Goal: Information Seeking & Learning: Check status

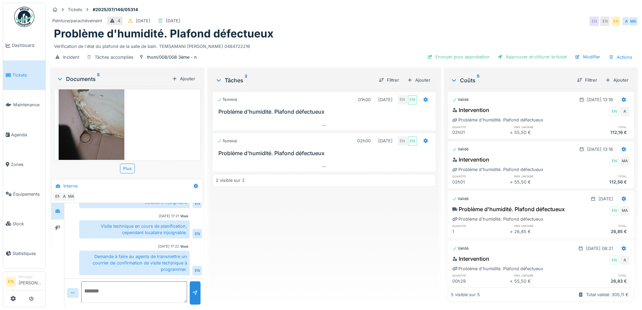
scroll to position [5, 0]
click at [324, 164] on icon at bounding box center [323, 166] width 5 height 4
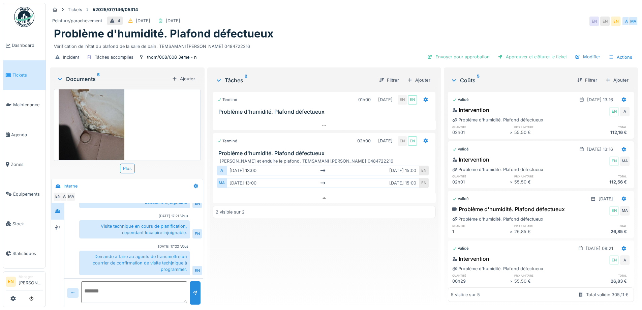
click at [252, 265] on div "Terminé 01h00 09/07/2025 EN EN Problème d'humidité. Plafond défectueux Terminé …" at bounding box center [324, 195] width 223 height 213
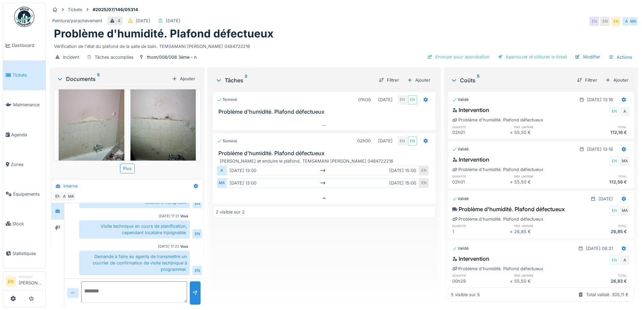
scroll to position [0, 0]
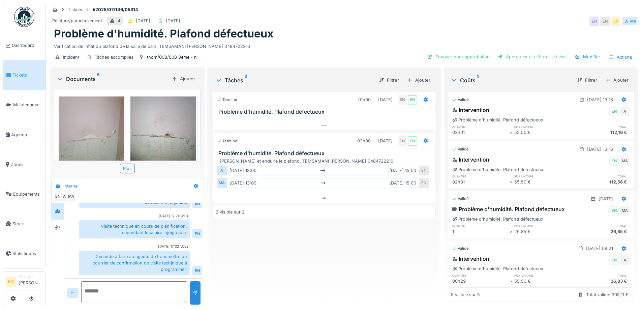
click at [426, 6] on div "Tickets #2025/07/146/05314" at bounding box center [344, 9] width 588 height 8
click at [349, 15] on div "Peinture/parachèvement 4 08/07/2025 23/07/2025 EN EN EN A MA" at bounding box center [344, 21] width 588 height 12
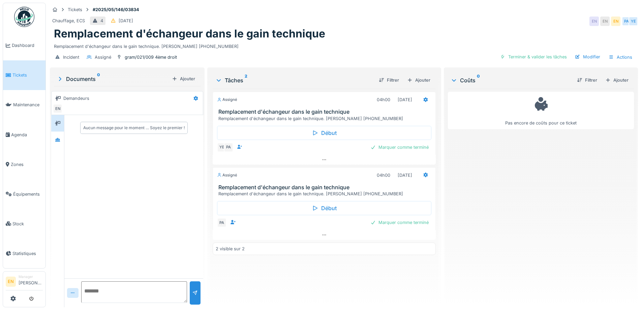
drag, startPoint x: 491, startPoint y: 215, endPoint x: 552, endPoint y: 9, distance: 214.6
click at [491, 212] on div "Pas encore de coûts pour ce ticket" at bounding box center [541, 195] width 186 height 213
click at [322, 233] on icon at bounding box center [323, 234] width 5 height 4
click at [499, 204] on div "Pas encore de coûts pour ce ticket" at bounding box center [541, 195] width 186 height 213
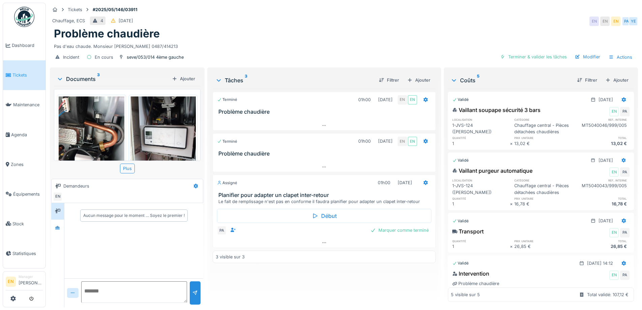
scroll to position [5, 0]
click at [59, 227] on icon at bounding box center [57, 227] width 5 height 4
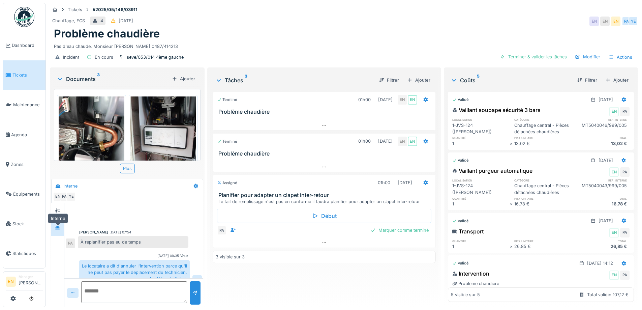
scroll to position [97, 0]
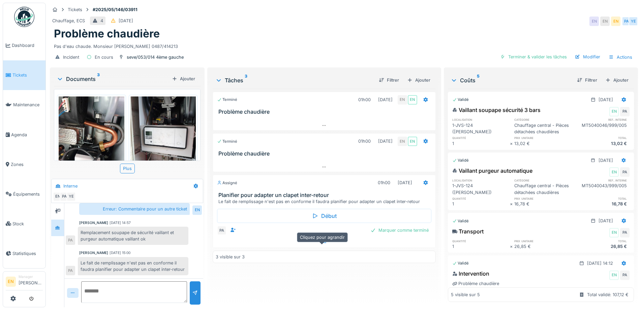
click at [327, 243] on div at bounding box center [324, 242] width 222 height 10
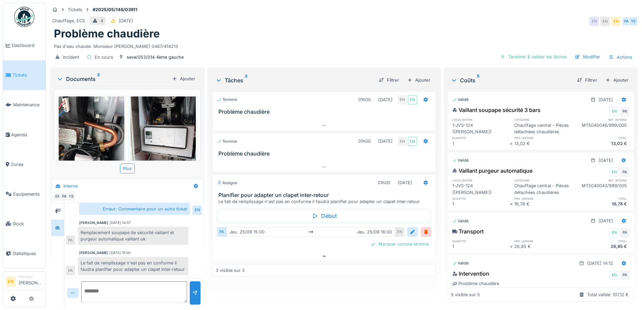
drag, startPoint x: 302, startPoint y: 291, endPoint x: 302, endPoint y: 285, distance: 6.1
click at [302, 288] on div "Terminé 01h00 12/05/2025 EN EN Problème chaudière Terminé 01h00 22/05/2025 EN E…" at bounding box center [324, 195] width 223 height 213
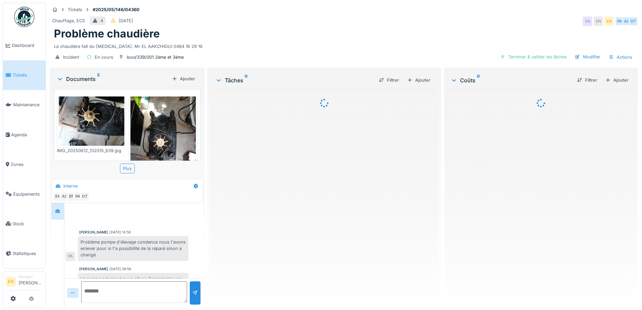
scroll to position [63, 0]
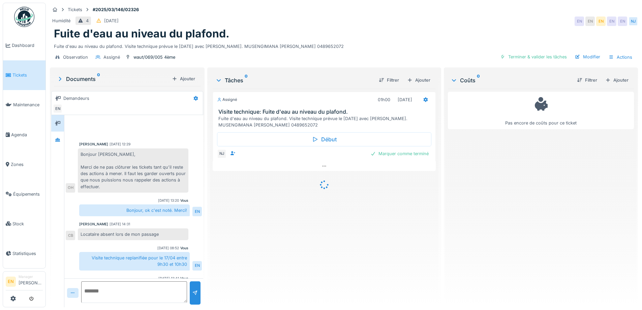
scroll to position [56, 0]
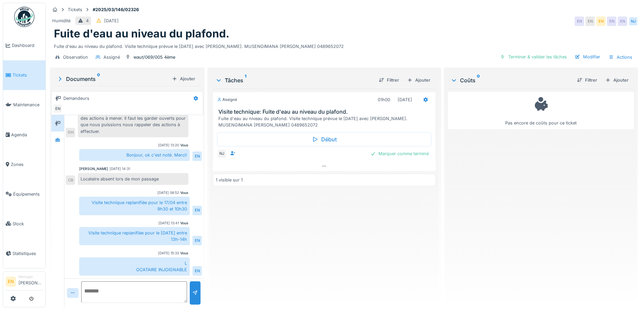
click at [469, 18] on div "Humidité 4 11/03/2025 EN EN EN EN EN NJ" at bounding box center [344, 21] width 588 height 12
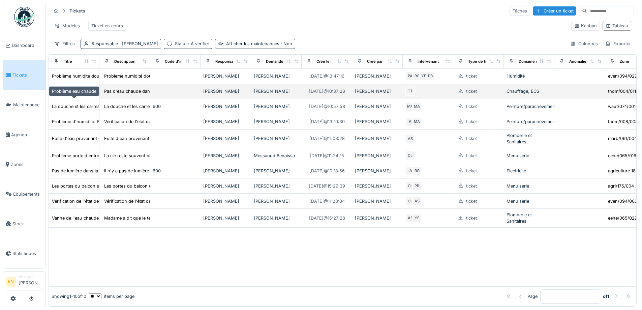
click at [71, 94] on div "Problème eau chaude" at bounding box center [74, 91] width 44 height 6
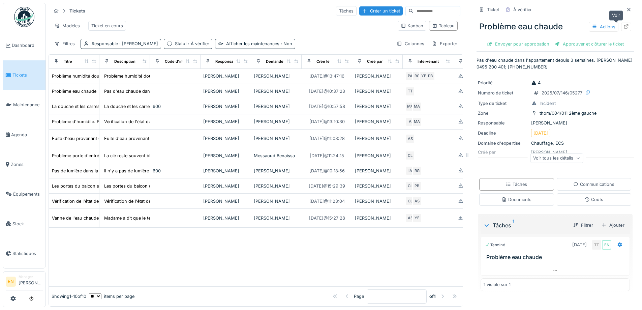
click at [623, 26] on icon at bounding box center [625, 26] width 5 height 4
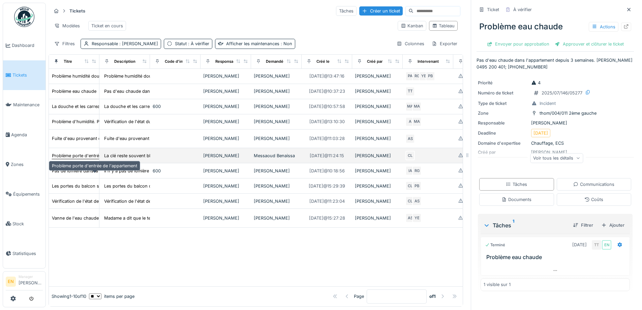
click at [80, 159] on div "Problème porte d'entrée de l'appartement" at bounding box center [94, 155] width 85 height 6
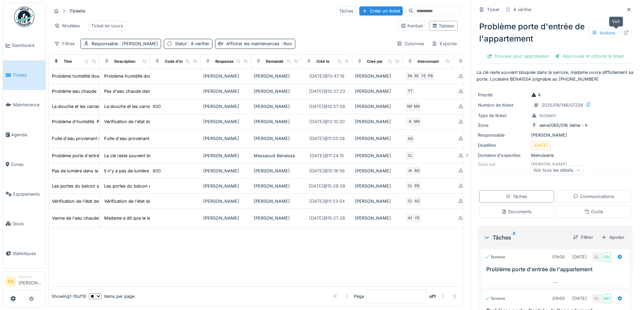
click at [624, 34] on icon at bounding box center [626, 32] width 4 height 4
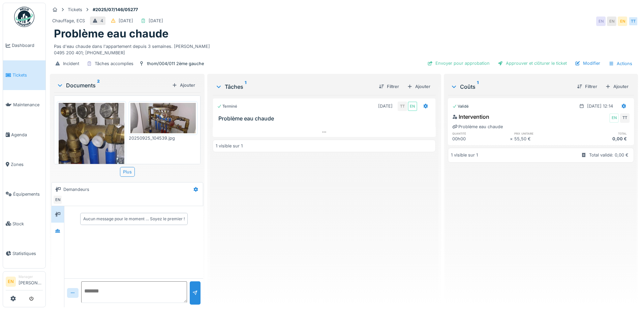
scroll to position [5, 0]
click at [55, 228] on icon at bounding box center [57, 230] width 5 height 4
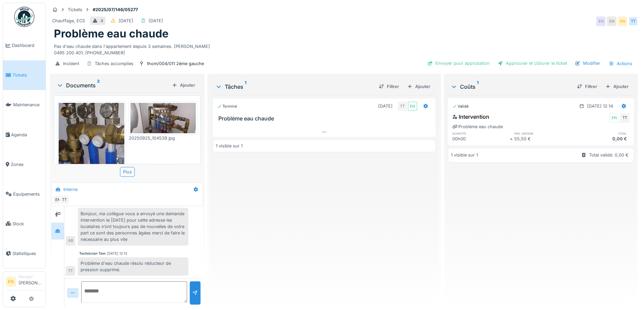
click at [320, 210] on div "Terminé 02/07/2025 TT EN Problème eau chaude 1 visible sur 1" at bounding box center [324, 198] width 223 height 206
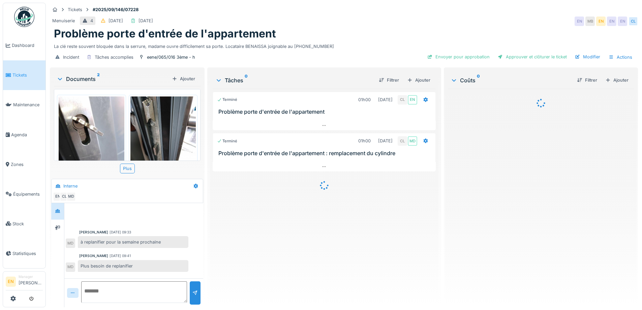
scroll to position [104, 0]
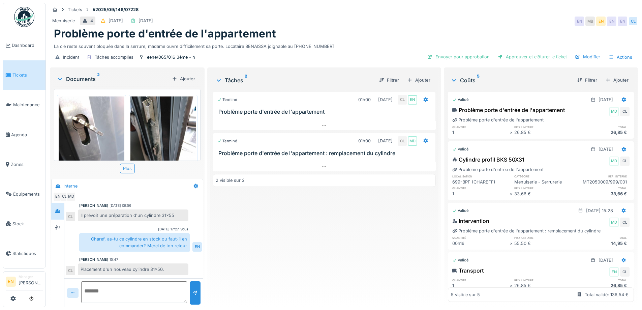
click at [340, 235] on div "Terminé 01h00 [DATE] CL EN Problème porte d'entrée de l'appartement Terminé 01h…" at bounding box center [324, 195] width 223 height 213
click at [268, 254] on div "Terminé 01h00 [DATE] CL EN Problème porte d'entrée de l'appartement Terminé 01h…" at bounding box center [324, 195] width 223 height 213
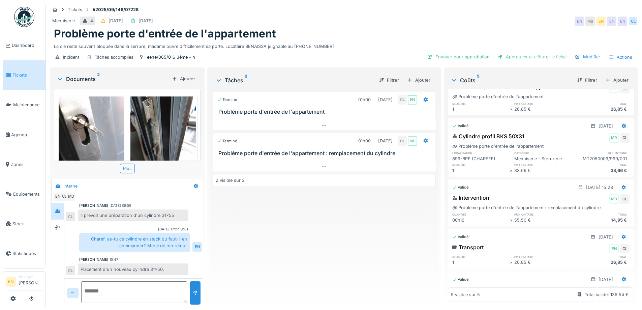
scroll to position [0, 0]
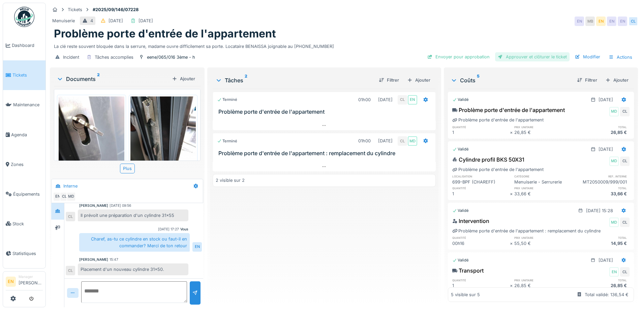
click at [526, 58] on div "Approuver et clôturer le ticket" at bounding box center [532, 56] width 74 height 9
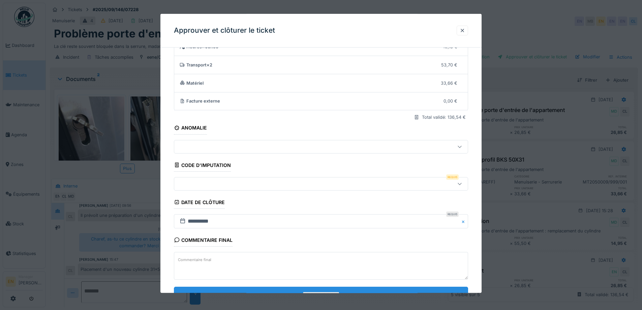
scroll to position [58, 0]
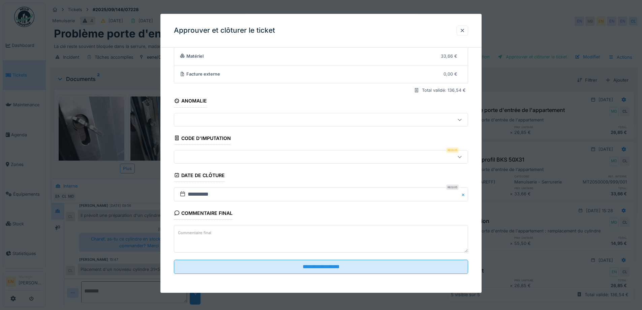
click at [342, 258] on fieldset "**********" at bounding box center [321, 137] width 294 height 284
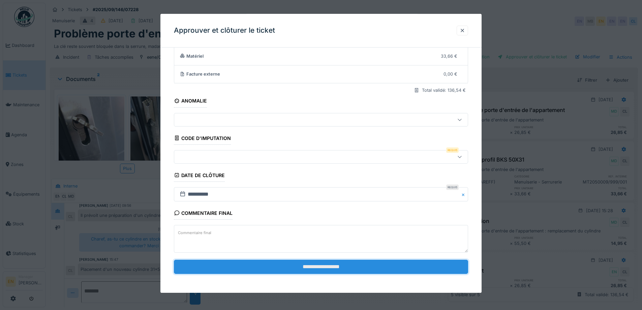
click at [342, 261] on input "**********" at bounding box center [321, 266] width 294 height 14
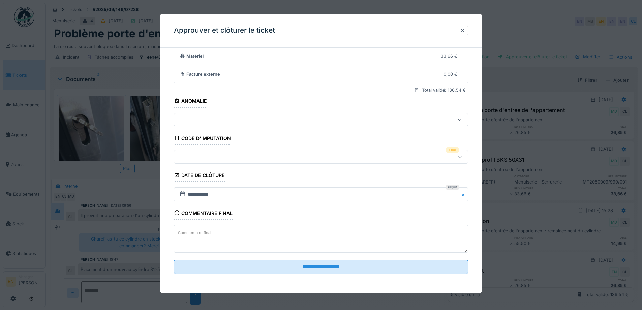
click at [462, 158] on icon at bounding box center [459, 156] width 5 height 4
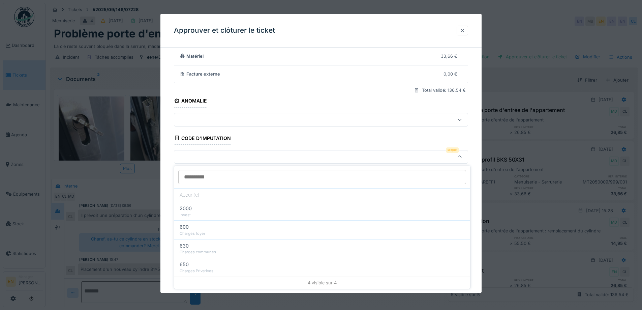
click at [468, 27] on div at bounding box center [461, 31] width 11 height 10
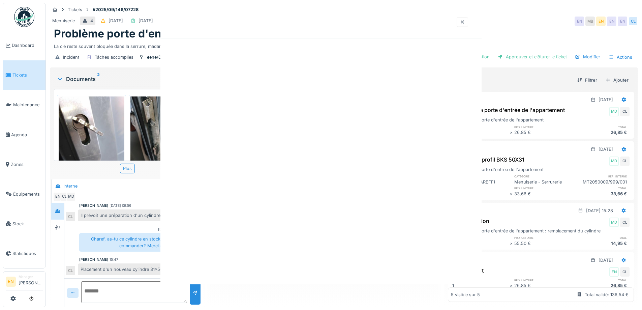
scroll to position [0, 0]
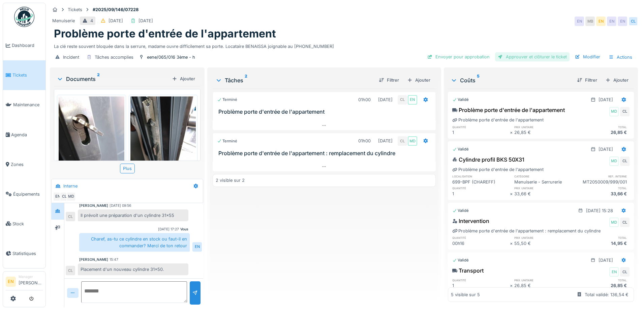
click at [535, 56] on div "Approuver et clôturer le ticket" at bounding box center [532, 56] width 74 height 9
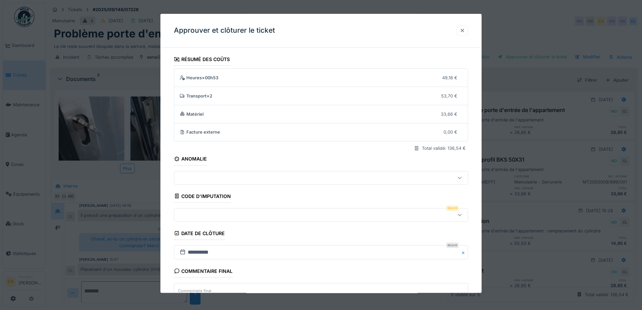
click at [461, 27] on div at bounding box center [461, 31] width 11 height 10
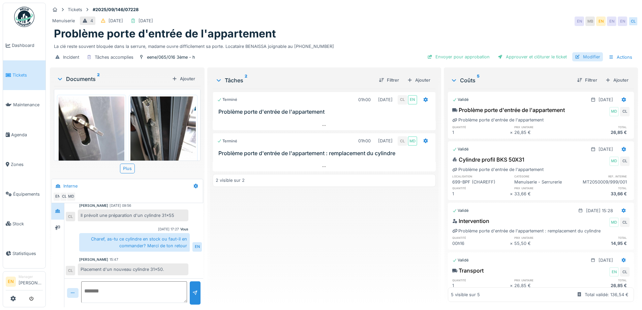
click at [584, 59] on div "Modifier" at bounding box center [587, 56] width 31 height 9
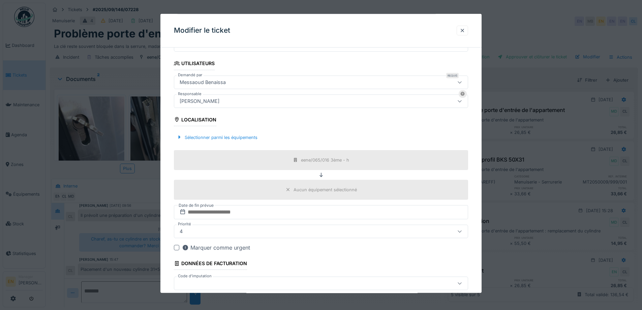
scroll to position [135, 0]
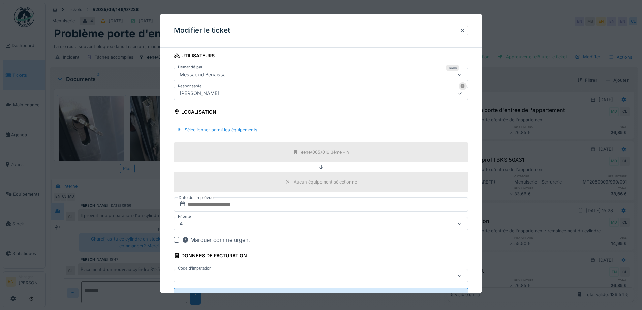
click at [268, 92] on div "[PERSON_NAME]" at bounding box center [304, 93] width 254 height 7
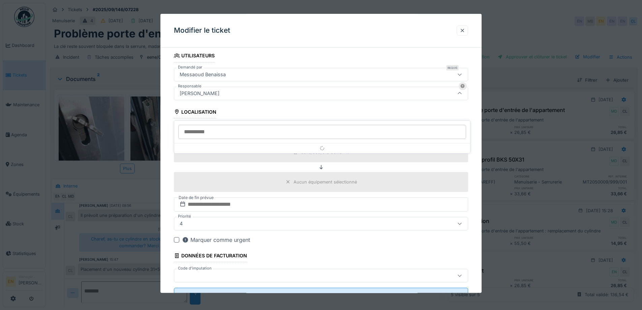
scroll to position [75, 0]
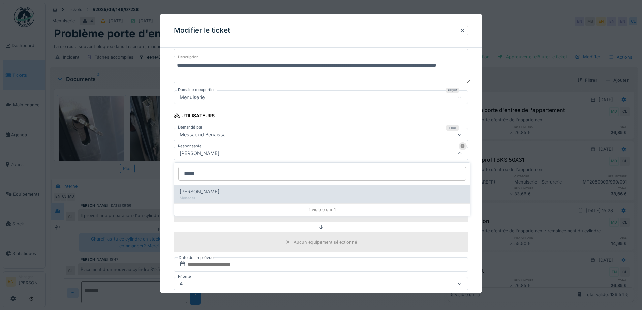
type input "*****"
click at [219, 190] on span "[PERSON_NAME]" at bounding box center [200, 191] width 40 height 7
type input "****"
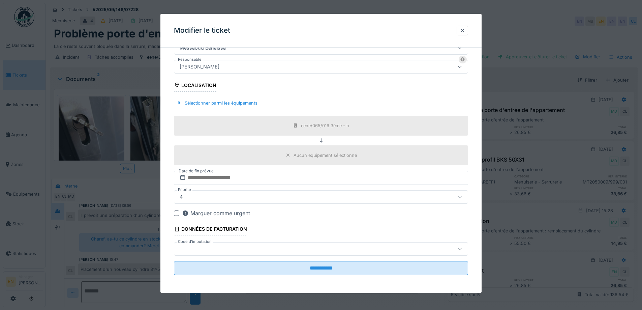
scroll to position [163, 0]
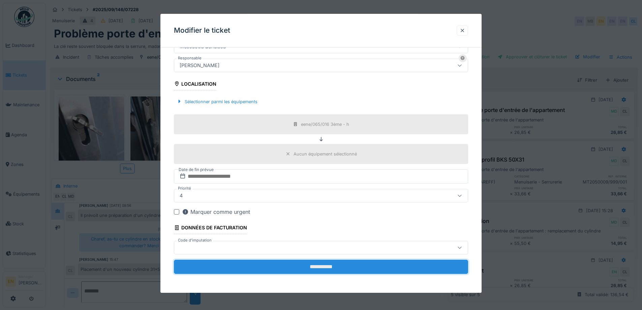
click at [310, 265] on input "**********" at bounding box center [321, 266] width 294 height 14
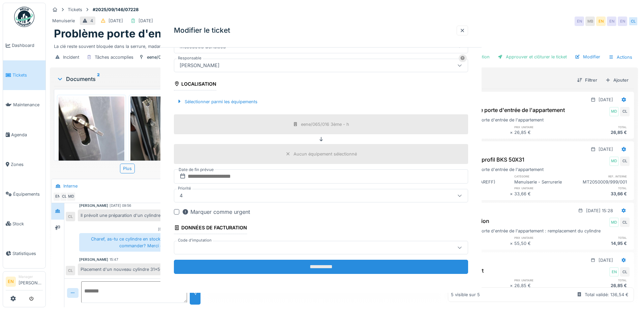
scroll to position [0, 0]
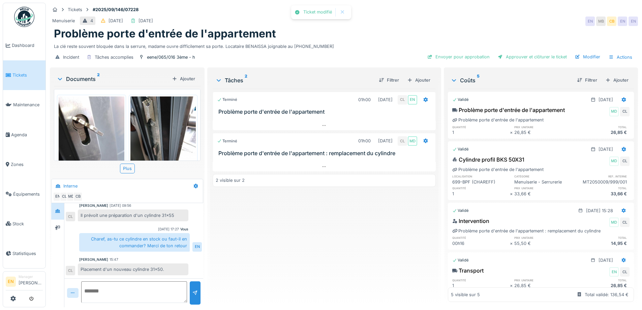
click at [355, 234] on div "Terminé 01h00 19/09/2025 CL EN Problème porte d'entrée de l'appartement Terminé…" at bounding box center [324, 195] width 223 height 213
click at [587, 55] on div "Modifier" at bounding box center [587, 56] width 31 height 9
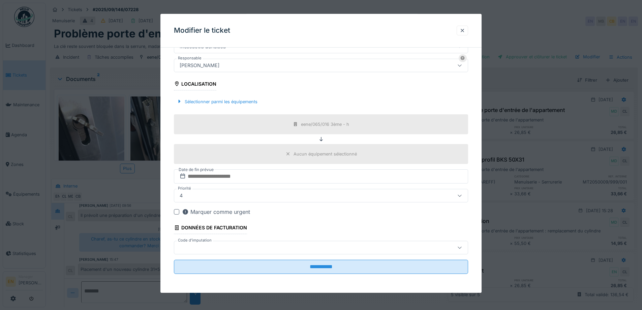
scroll to position [5, 0]
click at [465, 30] on div at bounding box center [461, 30] width 5 height 6
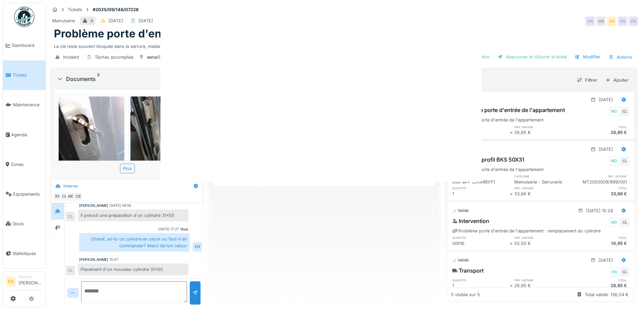
scroll to position [0, 0]
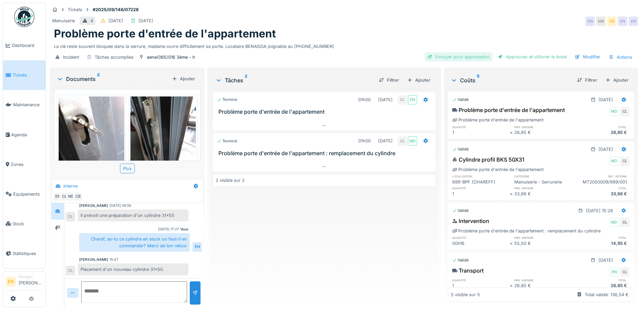
click at [472, 53] on div "Envoyer pour approbation" at bounding box center [458, 56] width 68 height 9
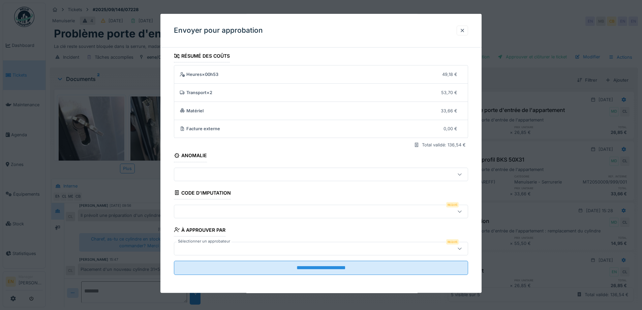
scroll to position [4, 0]
click at [462, 209] on icon at bounding box center [459, 210] width 5 height 4
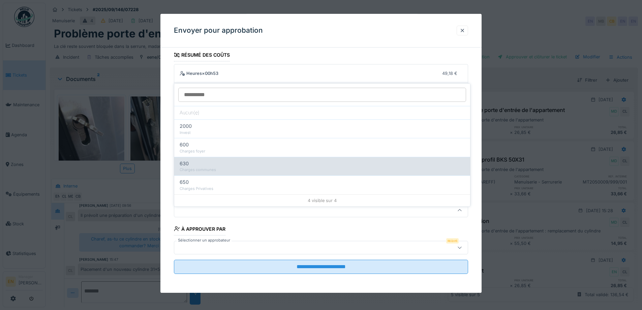
click at [212, 167] on div "Charges communes" at bounding box center [322, 170] width 285 height 6
type input "***"
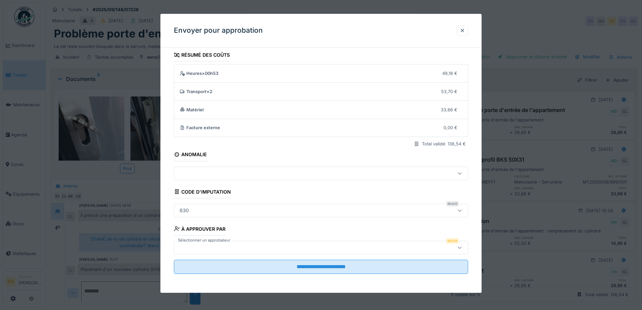
click at [369, 249] on div at bounding box center [304, 247] width 254 height 7
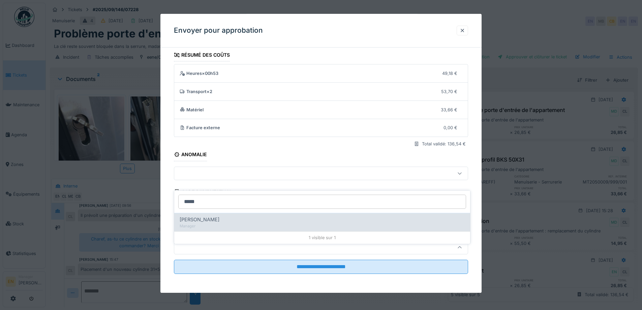
type input "*****"
click at [222, 216] on div "Christian Bassette" at bounding box center [322, 219] width 285 height 7
type input "****"
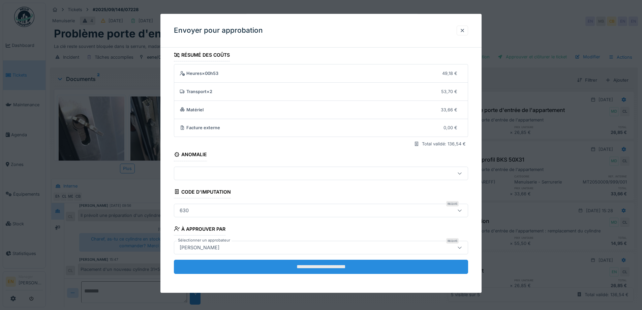
click at [335, 264] on input "**********" at bounding box center [321, 266] width 294 height 14
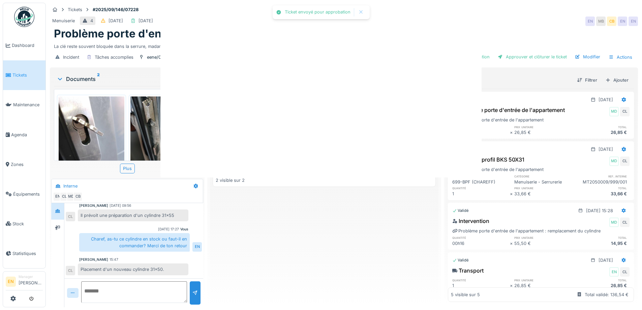
scroll to position [0, 0]
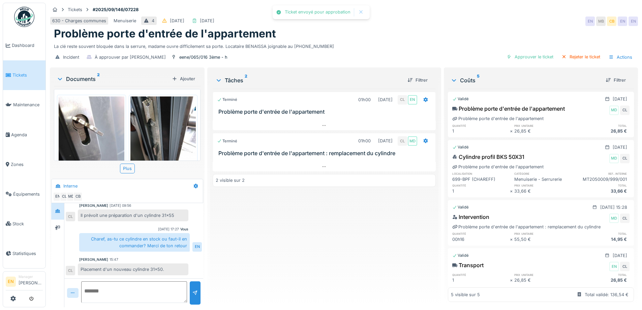
click at [346, 254] on div "Terminé 01h00 19/09/2025 CL EN Problème porte d'entrée de l'appartement Terminé…" at bounding box center [324, 195] width 223 height 213
click at [340, 252] on div "Terminé 01h00 19/09/2025 CL EN Problème porte d'entrée de l'appartement Terminé…" at bounding box center [324, 195] width 223 height 213
click at [335, 251] on div "Terminé 01h00 19/09/2025 CL EN Problème porte d'entrée de l'appartement Terminé…" at bounding box center [324, 195] width 223 height 213
click at [306, 245] on div "Terminé 01h00 19/09/2025 CL EN Problème porte d'entrée de l'appartement Terminé…" at bounding box center [324, 195] width 223 height 213
click at [577, 53] on div "Rejeter le ticket" at bounding box center [581, 56] width 44 height 9
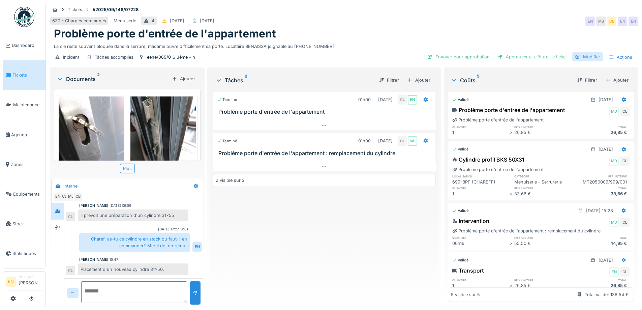
click at [585, 52] on div "Modifier" at bounding box center [587, 56] width 31 height 9
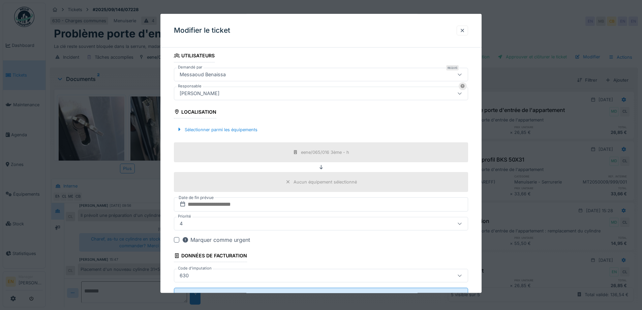
scroll to position [163, 0]
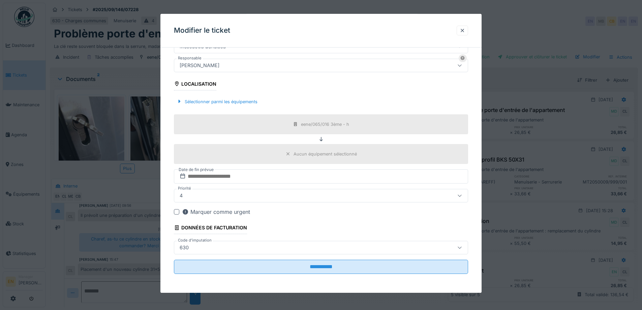
click at [335, 248] on div "630" at bounding box center [304, 247] width 254 height 7
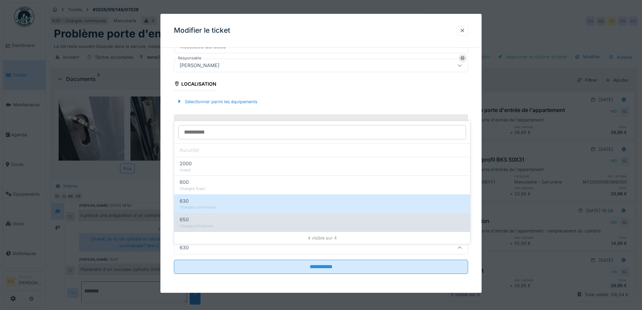
click at [205, 223] on div "Charges Privatives" at bounding box center [322, 226] width 285 height 6
type input "***"
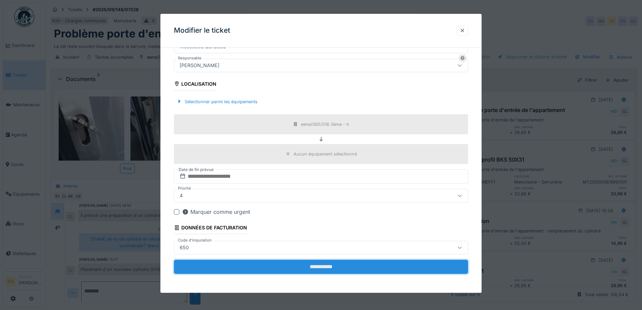
click at [331, 268] on input "**********" at bounding box center [321, 266] width 294 height 14
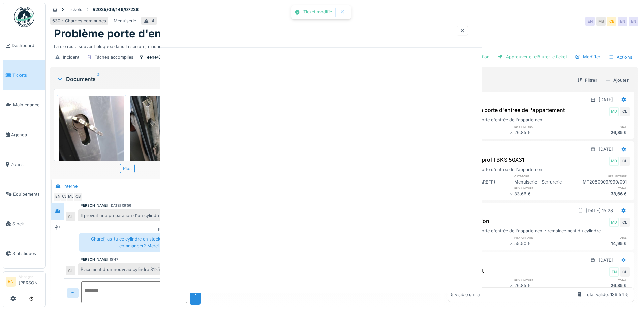
scroll to position [0, 0]
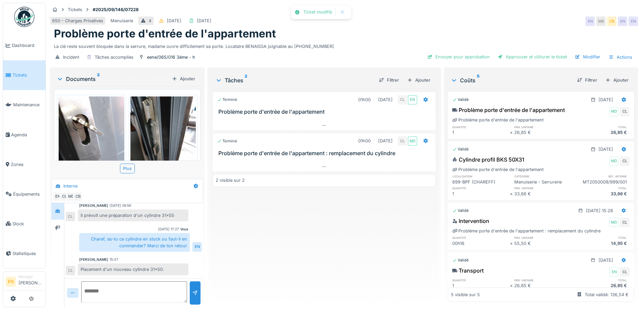
click at [313, 249] on div "Terminé 01h00 19/09/2025 CL EN Problème porte d'entrée de l'appartement Terminé…" at bounding box center [324, 195] width 223 height 213
click at [407, 27] on div "Problème porte d'entrée de l'appartement" at bounding box center [344, 33] width 580 height 13
drag, startPoint x: 462, startPoint y: 49, endPoint x: 454, endPoint y: 51, distance: 8.3
click at [462, 52] on div "Envoyer pour approbation" at bounding box center [458, 56] width 68 height 9
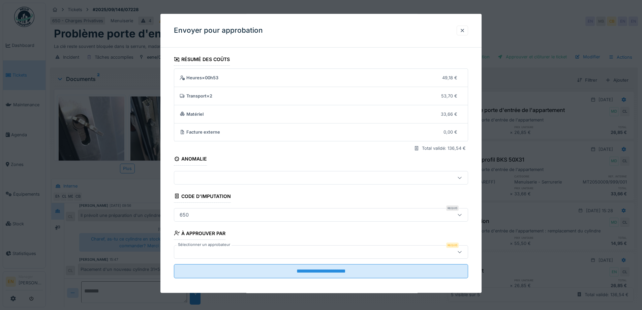
click at [299, 250] on div at bounding box center [304, 251] width 254 height 7
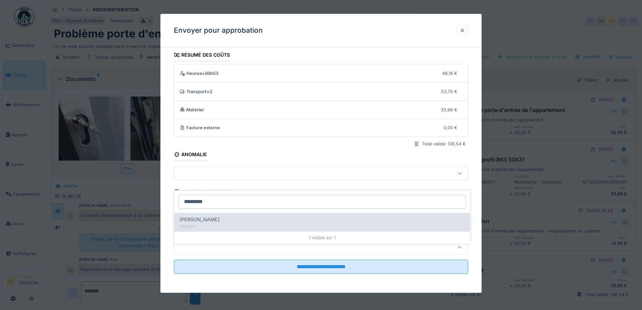
type input "*********"
click at [214, 223] on div "Manager" at bounding box center [322, 226] width 285 height 6
type input "****"
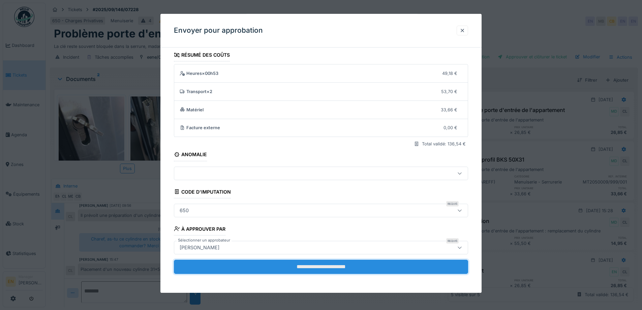
click at [331, 266] on input "**********" at bounding box center [321, 266] width 294 height 14
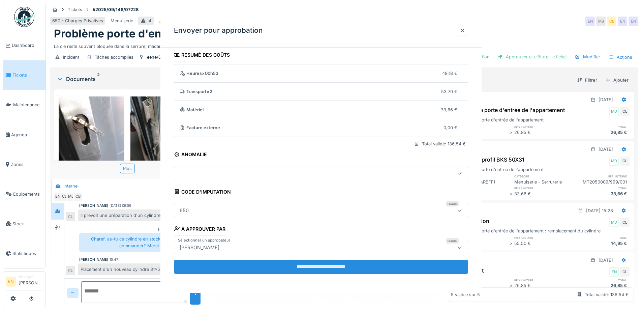
scroll to position [0, 0]
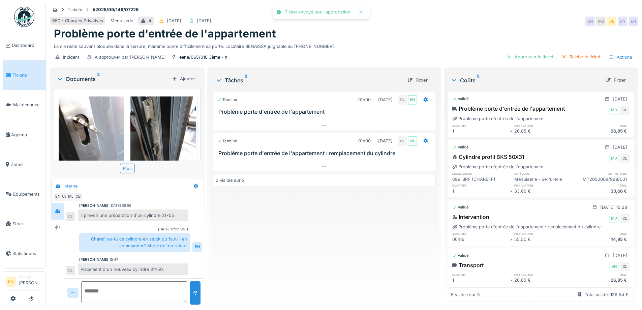
click at [331, 266] on div "Terminé 01h00 19/09/2025 CL EN Problème porte d'entrée de l'appartement Terminé…" at bounding box center [324, 195] width 223 height 213
click at [29, 19] on img at bounding box center [24, 17] width 20 height 20
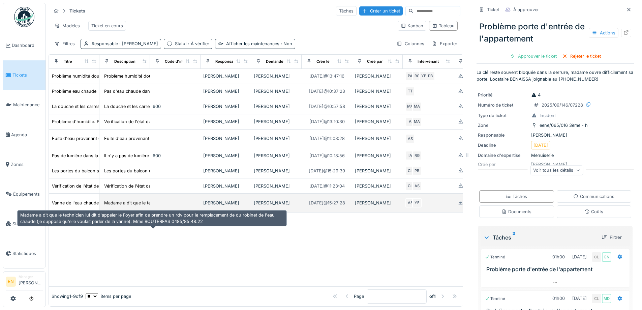
click at [117, 206] on div "Madame a dit que le technicien lui dit d'appele..." at bounding box center [153, 202] width 99 height 6
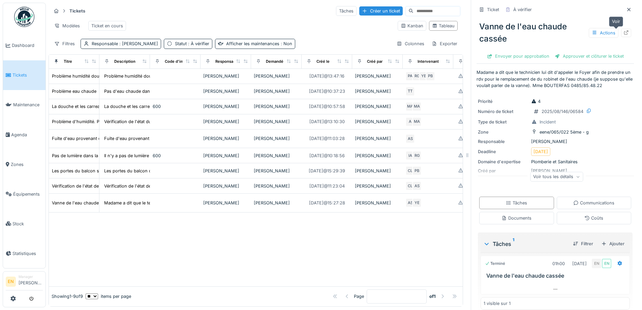
click at [624, 32] on icon at bounding box center [626, 32] width 4 height 4
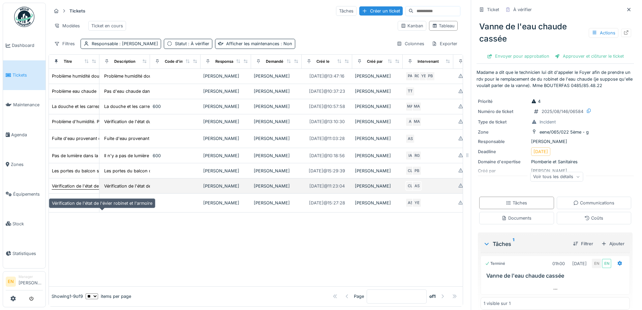
click at [77, 189] on div "Vérification de l'état de l'évier robinet et l'armoire" at bounding box center [102, 186] width 100 height 6
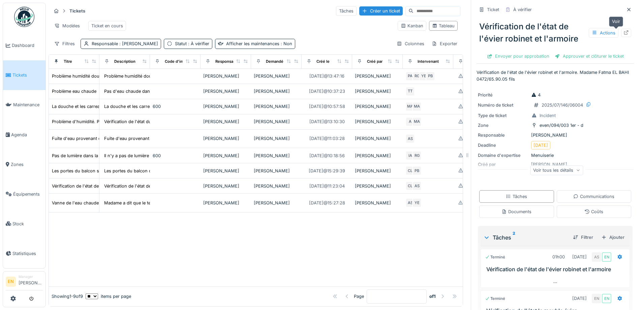
click at [624, 33] on icon at bounding box center [626, 32] width 4 height 4
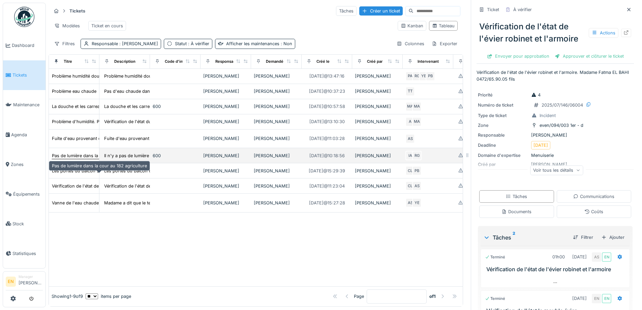
click at [92, 159] on div "Pas de lumière dans la cour au 182 agriculture" at bounding box center [99, 155] width 95 height 6
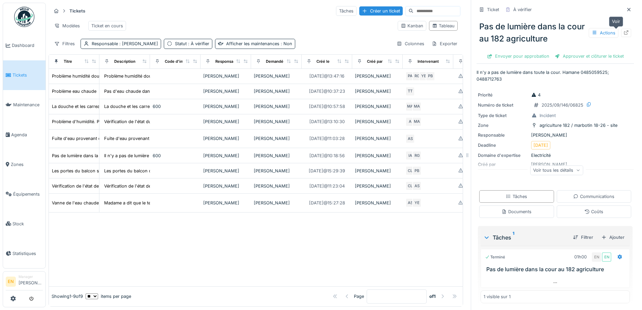
click at [621, 31] on div at bounding box center [626, 33] width 10 height 8
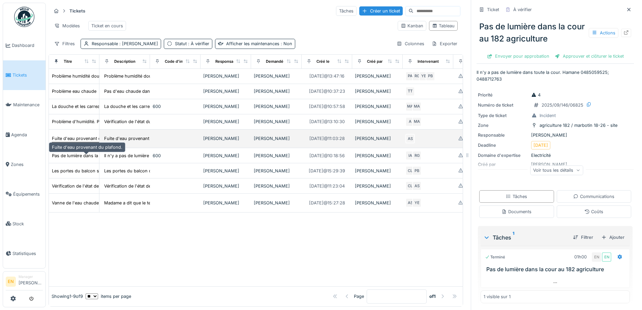
click at [82, 141] on div "Fuite d'eau provenant du plafond." at bounding box center [87, 138] width 70 height 6
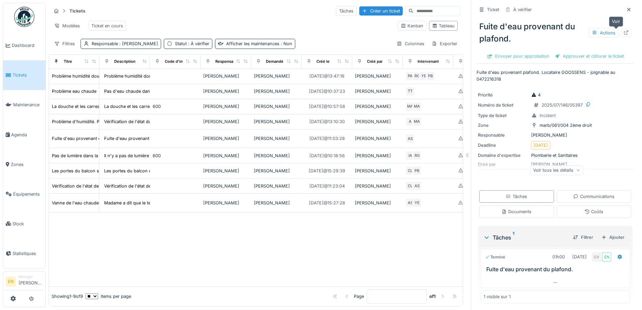
click at [623, 31] on icon at bounding box center [625, 32] width 5 height 4
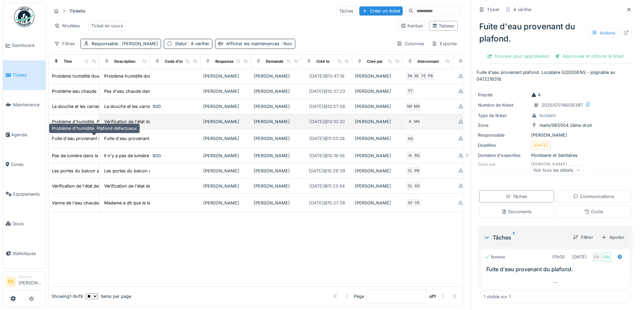
click at [81, 125] on div "Problème d'humidité. Plafond défectueux" at bounding box center [94, 121] width 85 height 6
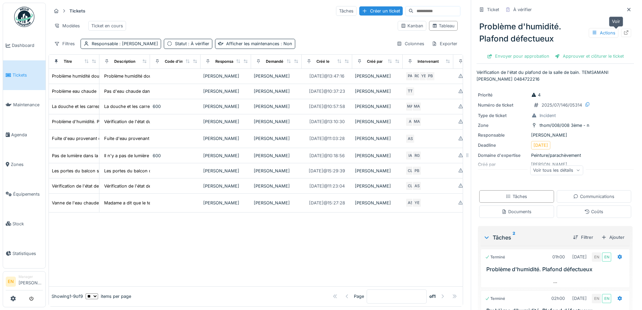
click at [623, 31] on icon at bounding box center [625, 32] width 5 height 4
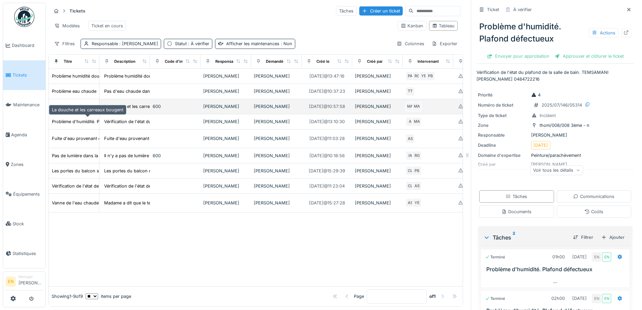
click at [91, 109] on div "La douche et les carreaux bougent" at bounding box center [87, 106] width 71 height 6
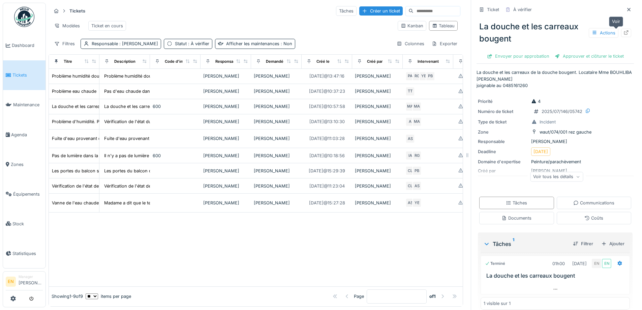
click at [624, 31] on icon at bounding box center [626, 32] width 4 height 4
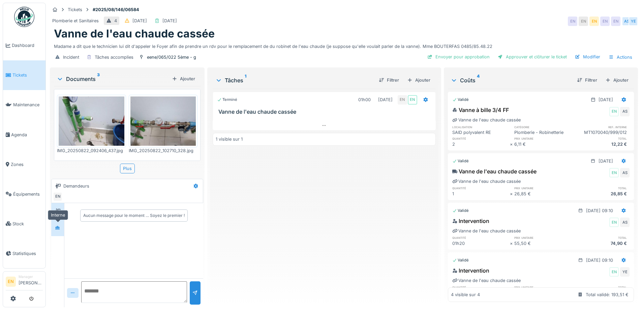
click at [58, 230] on div at bounding box center [57, 227] width 5 height 6
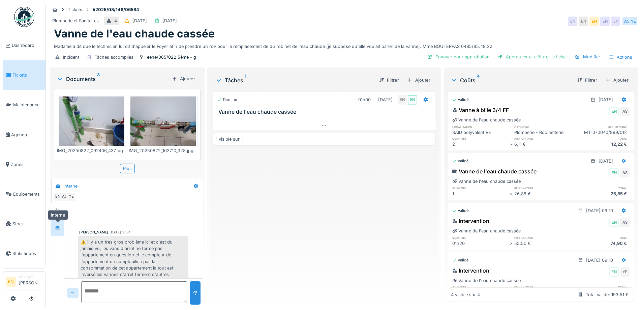
scroll to position [176, 0]
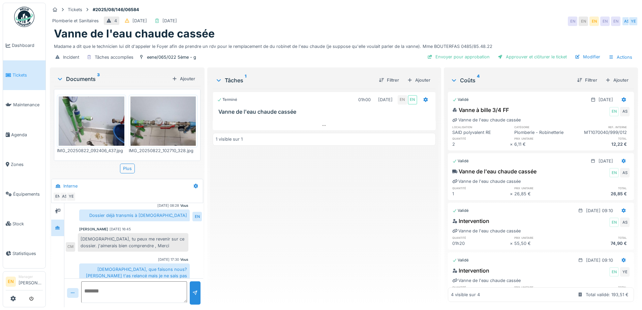
click at [331, 234] on div "Terminé 01h00 [DATE] EN EN Vanne de l'eau chaude cassée 1 visible sur 1" at bounding box center [324, 195] width 223 height 213
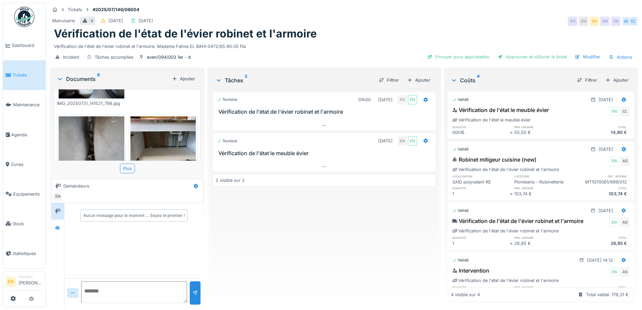
scroll to position [227, 0]
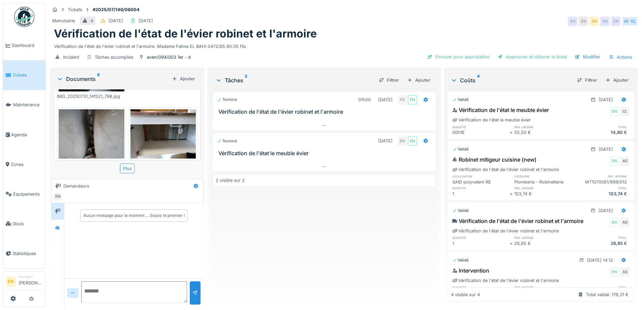
drag, startPoint x: 260, startPoint y: 240, endPoint x: 122, endPoint y: 236, distance: 137.8
click at [249, 238] on div "Terminé 01h00 [DATE] AS EN Vérification de l'état de l'évier robinet et l'armoi…" at bounding box center [324, 195] width 223 height 213
click at [52, 230] on div at bounding box center [57, 227] width 13 height 17
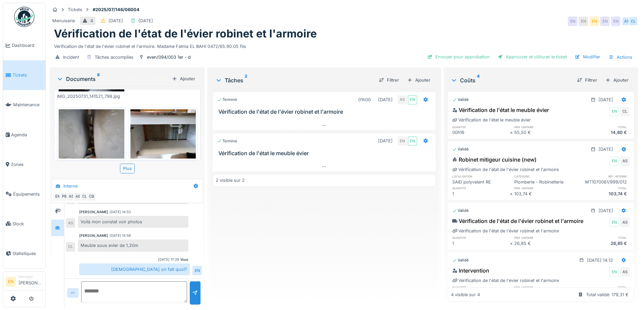
click at [288, 231] on div "Terminé 01h00 [DATE] AS EN Vérification de l'état de l'évier robinet et l'armoi…" at bounding box center [324, 195] width 223 height 213
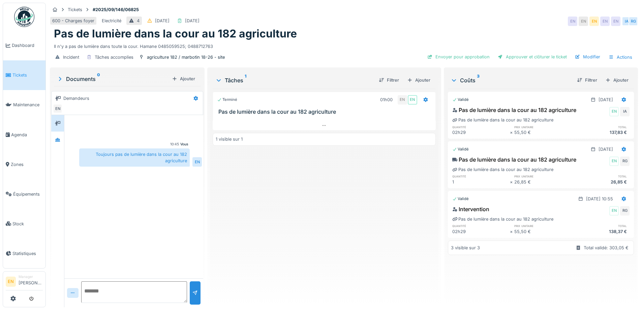
click at [259, 203] on div "Terminé 01h00 EN EN Pas de lumière dans la cour au 182 agriculture 1 visible su…" at bounding box center [324, 195] width 223 height 213
click at [300, 30] on div "Pas de lumière dans la cour au 182 agriculture" at bounding box center [344, 33] width 580 height 13
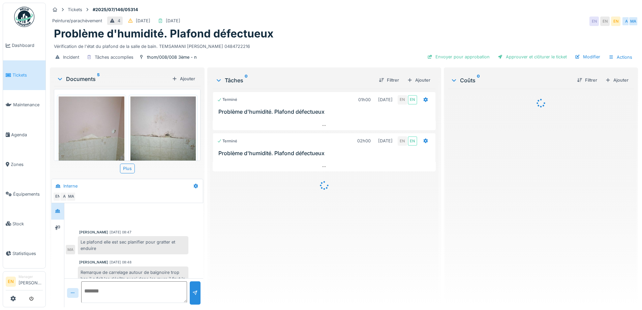
scroll to position [130, 0]
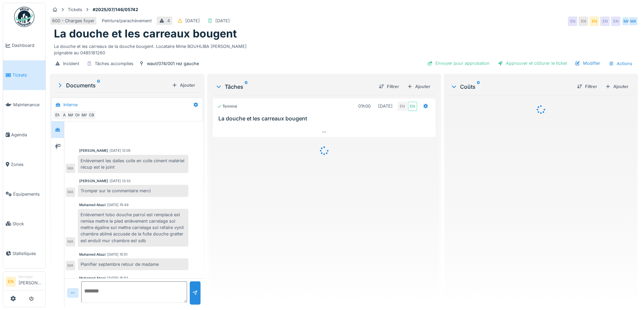
scroll to position [49, 0]
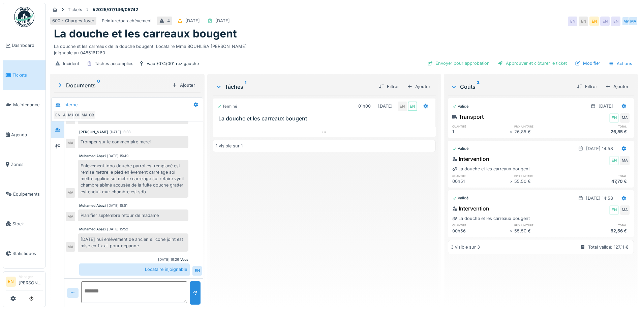
click at [448, 27] on div "600 - Charges foyer Peinture/parachèvement 4 [DATE] [DATE] EN EN EN EN EN MA [G…" at bounding box center [344, 21] width 588 height 12
drag, startPoint x: 381, startPoint y: 25, endPoint x: 413, endPoint y: 10, distance: 35.6
click at [382, 24] on div "600 - Charges foyer Peinture/parachèvement 4 [DATE] [DATE] EN EN EN EN EN MA [G…" at bounding box center [344, 21] width 588 height 12
click at [264, 230] on div "Terminé 01h00 [DATE] EN EN [GEOGRAPHIC_DATA] et les carreaux bougent 1 visible …" at bounding box center [324, 198] width 223 height 206
click at [345, 227] on div "Terminé 01h00 [DATE] EN EN [GEOGRAPHIC_DATA] et les carreaux bougent 1 visible …" at bounding box center [324, 198] width 223 height 206
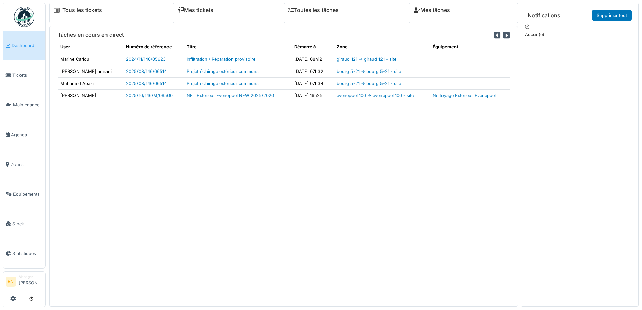
click at [257, 200] on div "Tâches en cours en direct User Numéro de référence Titre Démarré à Zone Équipem…" at bounding box center [283, 166] width 469 height 280
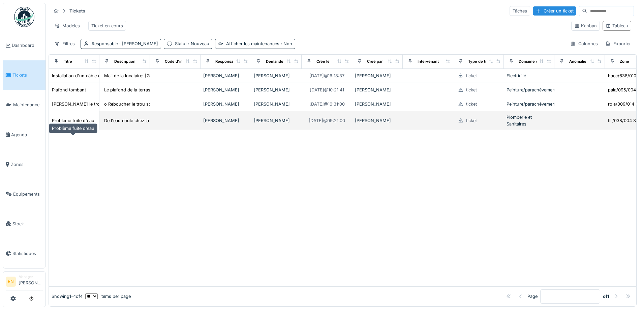
click at [82, 124] on div "Problème fuite d'eau" at bounding box center [73, 120] width 42 height 6
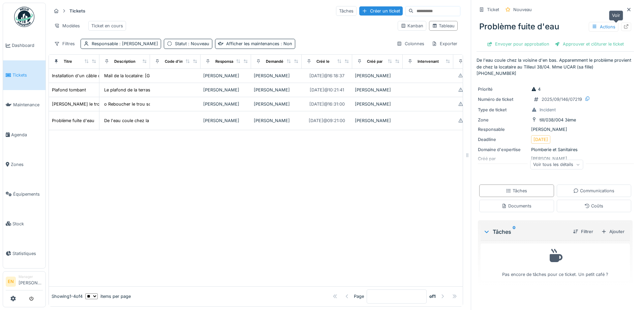
click at [623, 25] on icon at bounding box center [625, 26] width 5 height 4
drag, startPoint x: 306, startPoint y: 209, endPoint x: 302, endPoint y: 208, distance: 3.7
click at [306, 209] on div at bounding box center [256, 208] width 414 height 156
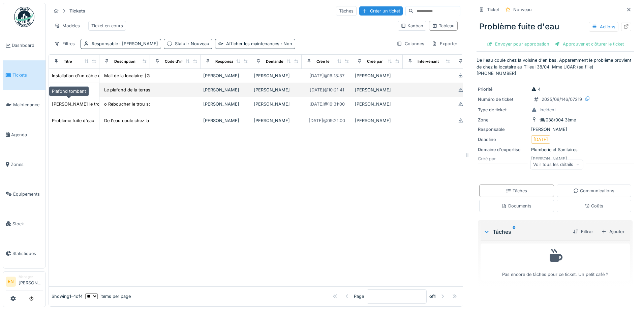
click at [76, 93] on div "Plafond tombant" at bounding box center [69, 90] width 34 height 6
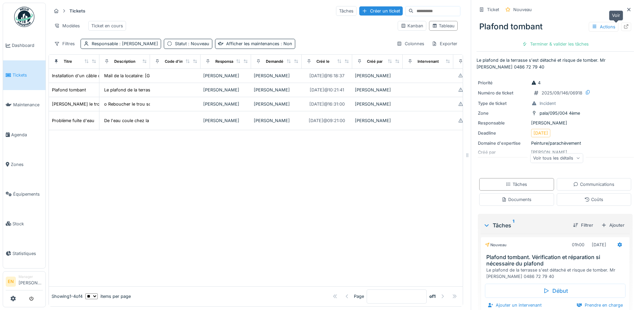
click at [621, 26] on div at bounding box center [626, 27] width 10 height 8
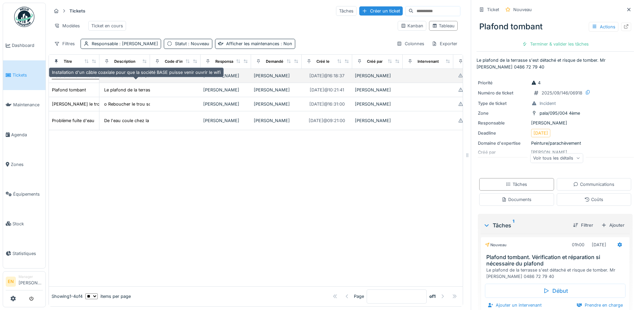
click at [77, 79] on div "Installation d'un câble coaxiale pour que la société BASE puisse venir ouvrir l…" at bounding box center [136, 75] width 169 height 6
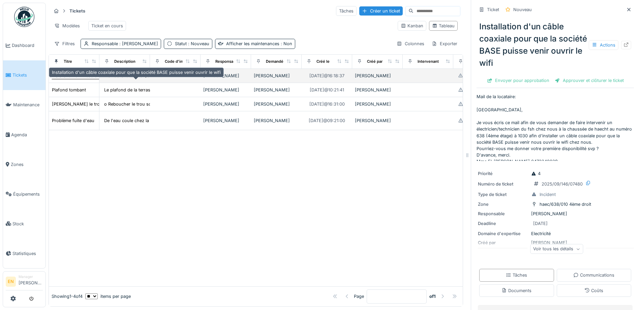
click at [75, 79] on div "Installation d'un câble coaxiale pour que la société BASE puisse venir ouvrir l…" at bounding box center [136, 75] width 169 height 6
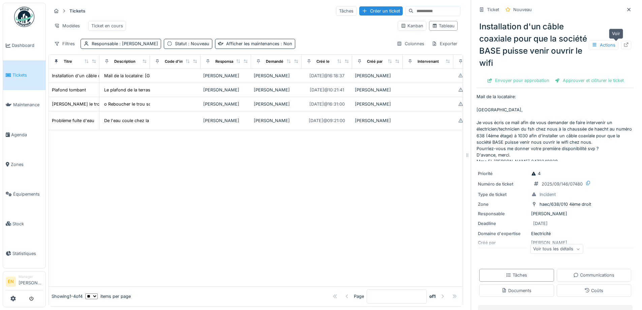
click at [624, 43] on icon at bounding box center [626, 44] width 4 height 4
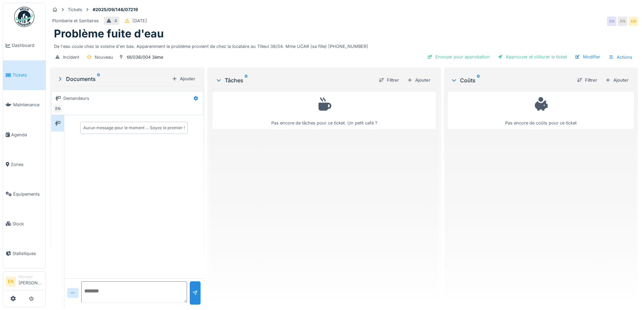
click at [363, 209] on div "Pas encore de tâches pour ce ticket. Un petit café ?" at bounding box center [324, 195] width 223 height 213
drag, startPoint x: 398, startPoint y: 194, endPoint x: 386, endPoint y: 199, distance: 13.1
click at [396, 196] on div "Pas encore de tâches pour ce ticket. Un petit café ?" at bounding box center [324, 195] width 223 height 213
click at [359, 205] on div "Pas encore de tâches pour ce ticket. Un petit café ?" at bounding box center [324, 195] width 223 height 213
click at [418, 78] on div "Ajouter" at bounding box center [418, 79] width 29 height 9
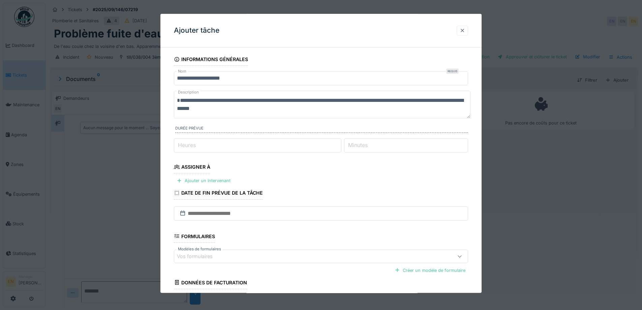
click at [464, 32] on div at bounding box center [461, 30] width 5 height 6
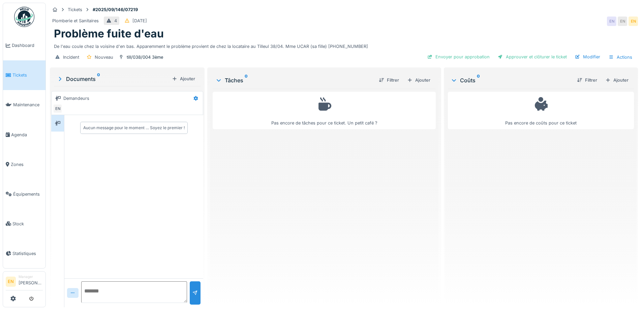
drag, startPoint x: 329, startPoint y: 249, endPoint x: 328, endPoint y: 243, distance: 5.4
click at [329, 248] on div "Pas encore de tâches pour ce ticket. Un petit café ?" at bounding box center [324, 195] width 223 height 213
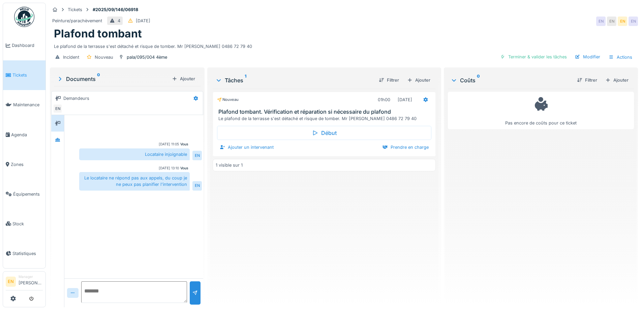
click at [254, 248] on div "Nouveau 01h00 [DATE] Plafond tombant. Vérification et réparation si nécessaire …" at bounding box center [324, 195] width 223 height 213
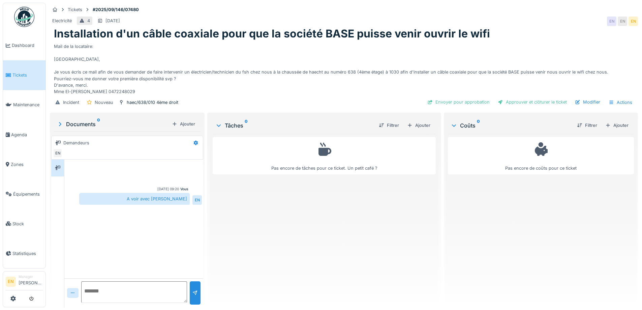
scroll to position [5, 0]
click at [278, 216] on div "Pas encore de tâches pour ce ticket. Un petit café ?" at bounding box center [324, 218] width 223 height 168
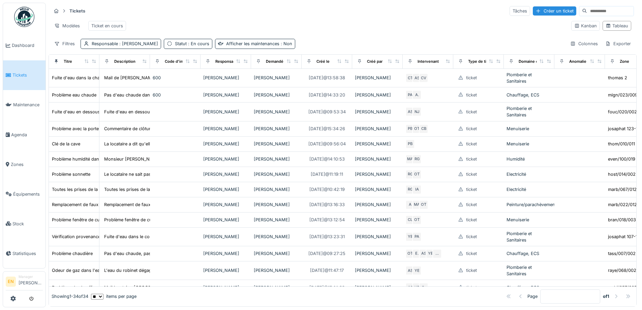
click at [364, 21] on div "Modèles Ticket en cours" at bounding box center [308, 25] width 514 height 15
click at [373, 19] on div "Modèles Ticket en cours" at bounding box center [308, 25] width 514 height 15
click at [466, 19] on div "Modèles Ticket en cours" at bounding box center [308, 25] width 514 height 15
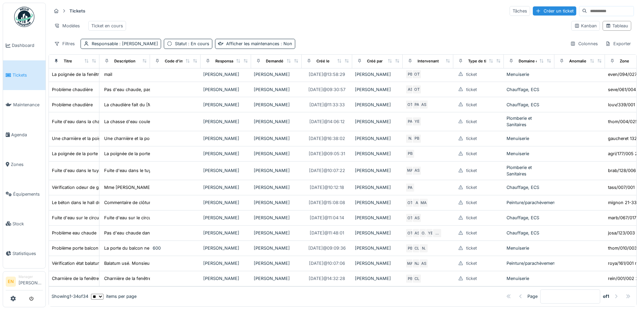
scroll to position [432, 0]
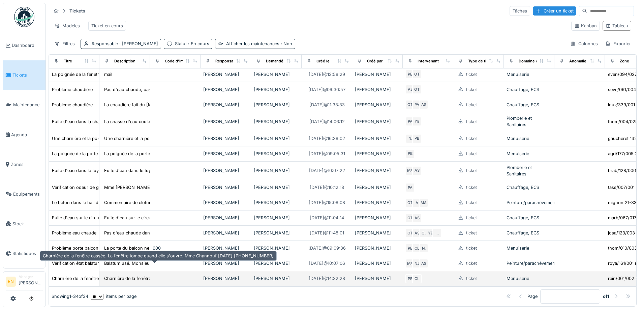
click at [142, 275] on div "Charnière de la fenêtre cassée. La fenêtre tomb..." at bounding box center [154, 278] width 101 height 6
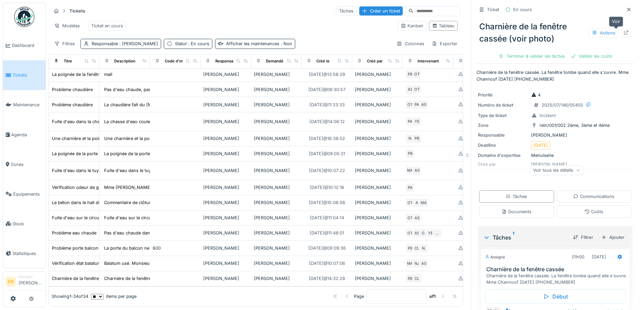
click at [623, 30] on div at bounding box center [625, 33] width 5 height 6
click at [627, 8] on icon at bounding box center [628, 9] width 3 height 3
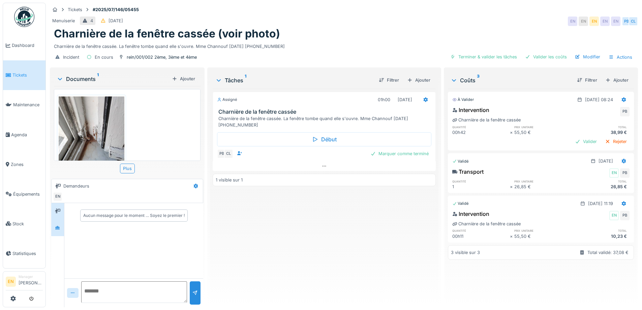
click at [57, 233] on div at bounding box center [57, 227] width 13 height 17
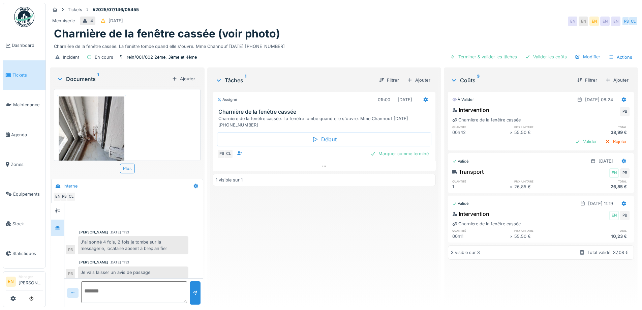
scroll to position [94, 0]
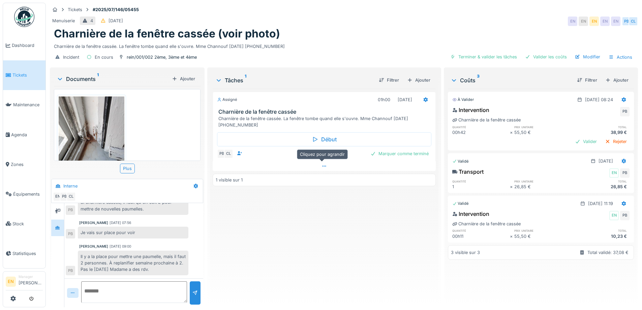
click at [321, 167] on icon at bounding box center [323, 166] width 5 height 4
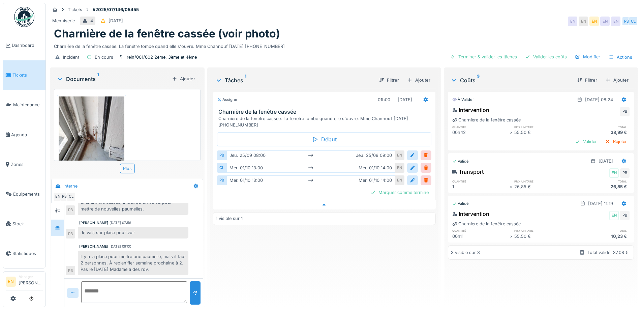
scroll to position [5, 0]
click at [318, 274] on div "Assigné 01h00 01/10/2025 Charnière de la fenêtre cassée Charnière de la fenêtre…" at bounding box center [324, 195] width 223 height 213
click at [319, 272] on div "Assigné 01h00 01/10/2025 Charnière de la fenêtre cassée Charnière de la fenêtre…" at bounding box center [324, 195] width 223 height 213
drag, startPoint x: 487, startPoint y: 10, endPoint x: 523, endPoint y: 0, distance: 37.0
click at [495, 15] on div "Menuiserie 4 13/07/2025 EN EN EN EN EN PB CL" at bounding box center [344, 21] width 588 height 12
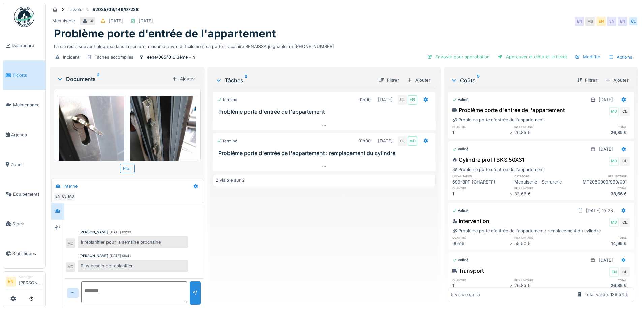
scroll to position [104, 0]
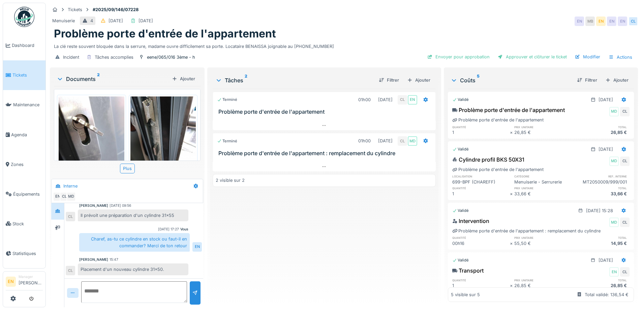
click at [330, 204] on div "Terminé 01h00 [DATE] CL EN Problème porte d'entrée de l'appartement Terminé 01h…" at bounding box center [324, 195] width 223 height 213
click at [241, 246] on div "Terminé 01h00 [DATE] CL EN Problème porte d'entrée de l'appartement Terminé 01h…" at bounding box center [324, 195] width 223 height 213
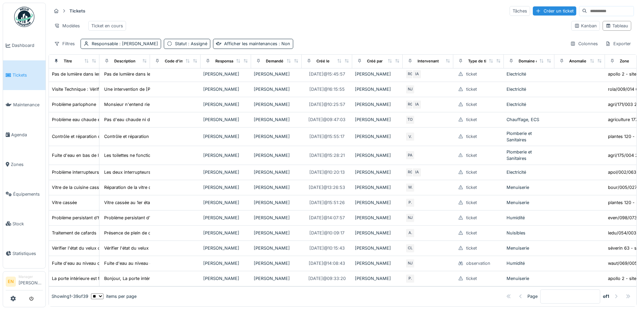
scroll to position [390, 0]
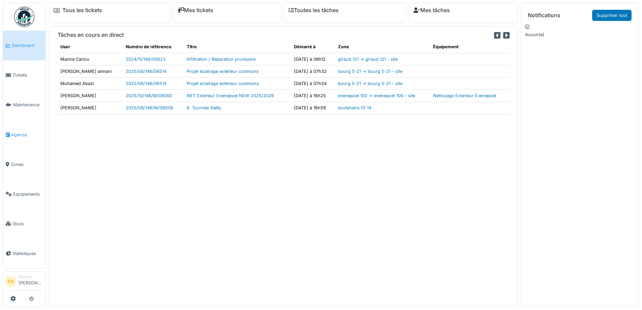
click at [19, 131] on span "Agenda" at bounding box center [27, 134] width 32 height 6
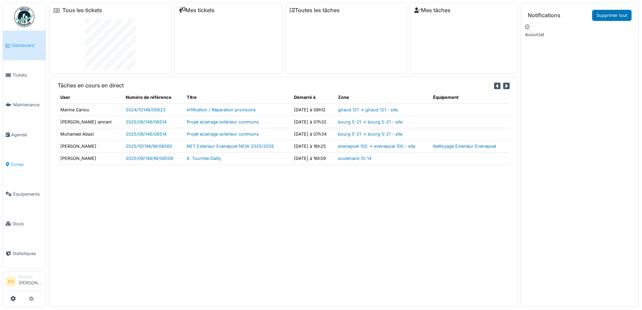
click at [13, 161] on span "Zones" at bounding box center [27, 164] width 32 height 6
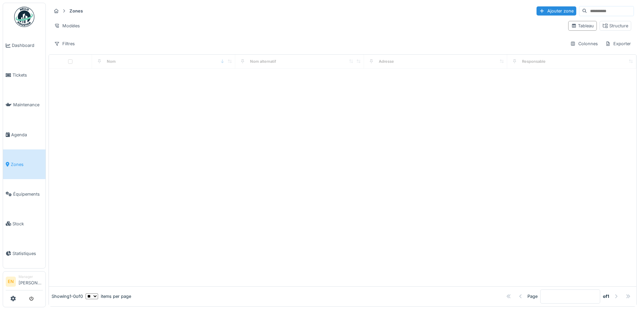
click at [587, 11] on input at bounding box center [610, 10] width 46 height 9
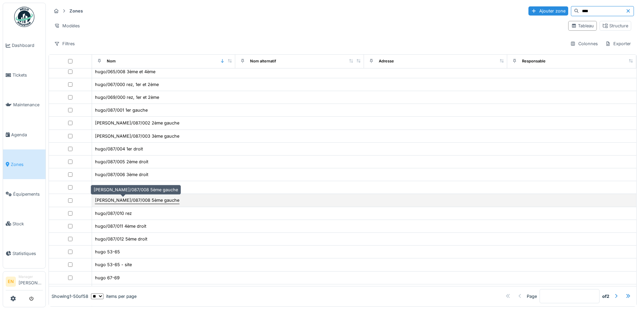
scroll to position [369, 0]
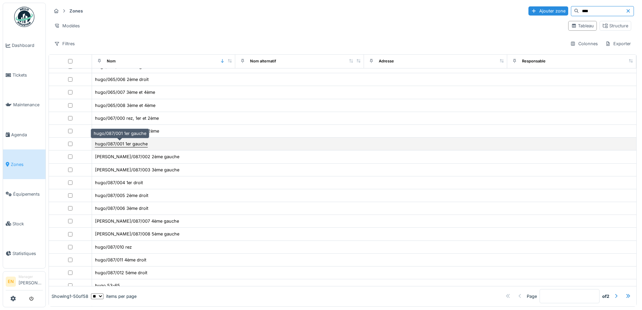
type input "****"
click at [106, 143] on div "hugo/087/001 1er gauche" at bounding box center [121, 143] width 53 height 6
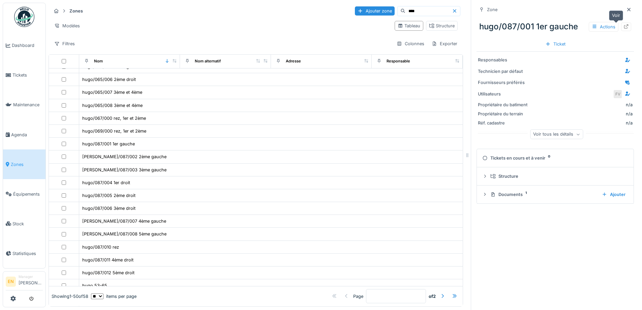
click at [623, 25] on icon at bounding box center [625, 26] width 5 height 4
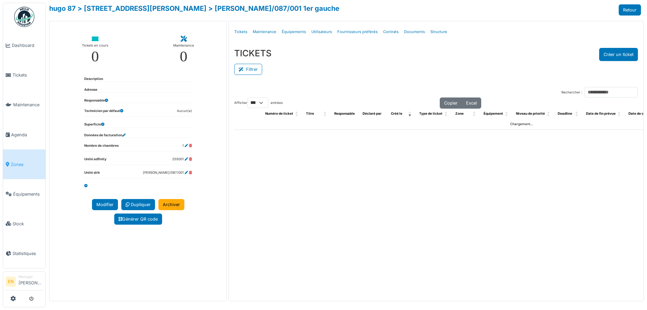
select select "***"
click at [123, 10] on link "> [STREET_ADDRESS][PERSON_NAME]" at bounding box center [141, 8] width 129 height 8
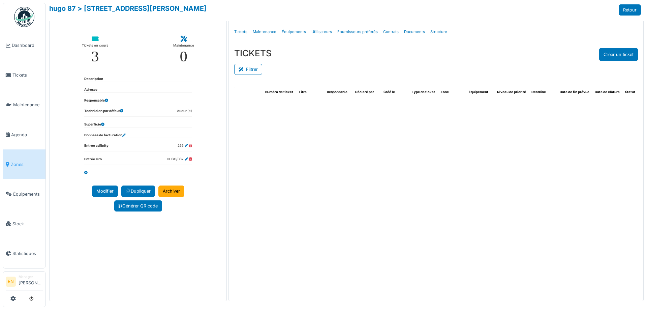
select select "***"
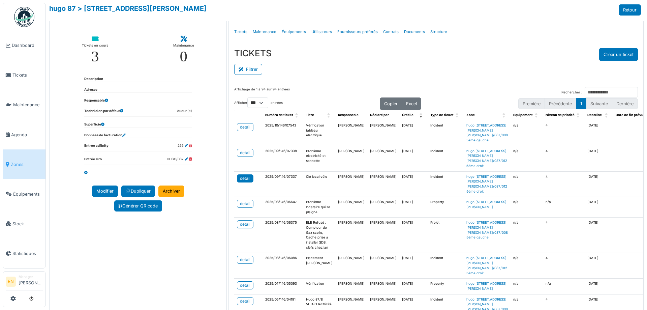
click at [241, 178] on div "detail" at bounding box center [245, 178] width 10 height 6
click at [480, 59] on div "TICKETS Créer un ticket" at bounding box center [436, 54] width 404 height 13
click at [396, 75] on div "Filtrer" at bounding box center [436, 68] width 404 height 15
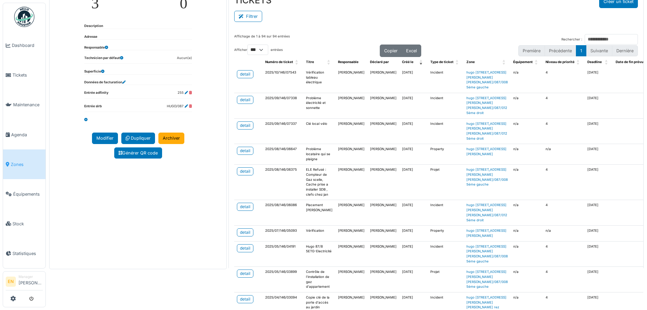
scroll to position [67, 0]
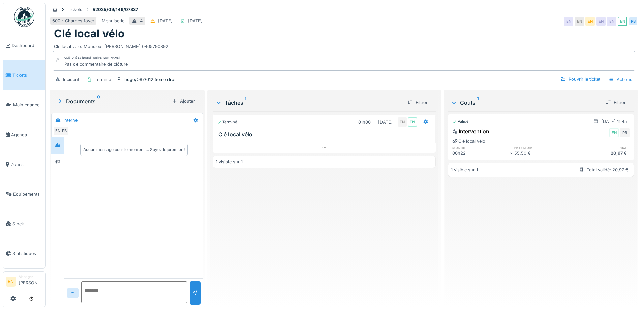
click at [342, 219] on div "Terminé 01h00 [DATE] EN EN Clé local vélo 1 visible sur 1" at bounding box center [324, 206] width 223 height 190
click at [286, 236] on div "Terminé 01h00 [DATE] EN EN Clé local vélo 1 visible sur 1" at bounding box center [324, 206] width 223 height 190
